Goal: Task Accomplishment & Management: Complete application form

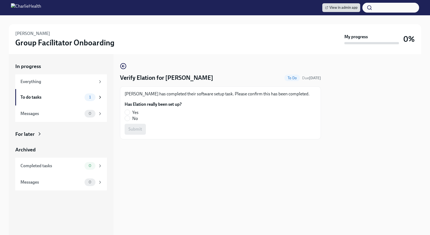
click at [124, 111] on div "Cecilia Garcia has completed their software setup task. Please confirm this has…" at bounding box center [220, 112] width 201 height 53
click at [127, 111] on input "Yes" at bounding box center [127, 112] width 5 height 5
radio input "true"
click at [136, 130] on span "Submit" at bounding box center [136, 128] width 14 height 5
click at [126, 112] on input "Yes" at bounding box center [127, 112] width 5 height 5
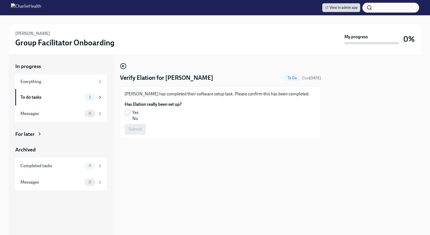
radio input "true"
click at [135, 133] on button "Submit" at bounding box center [135, 129] width 21 height 11
click at [129, 111] on input "Yes" at bounding box center [127, 112] width 5 height 5
radio input "true"
click at [133, 131] on span "Submit" at bounding box center [136, 128] width 14 height 5
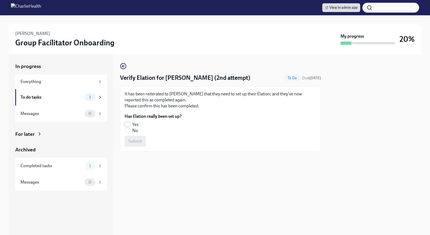
click at [127, 122] on input "Yes" at bounding box center [127, 124] width 5 height 5
radio input "true"
click at [131, 139] on span "Submit" at bounding box center [136, 140] width 14 height 5
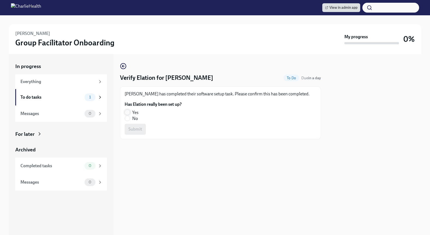
click at [125, 111] on input "Yes" at bounding box center [127, 112] width 5 height 5
radio input "true"
click at [135, 130] on span "Submit" at bounding box center [136, 128] width 14 height 5
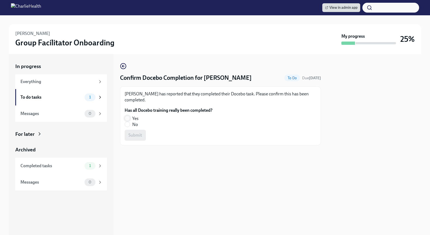
click at [129, 116] on input "Yes" at bounding box center [127, 118] width 5 height 5
radio input "true"
click at [139, 136] on span "Submit" at bounding box center [136, 134] width 14 height 5
